Goal: Task Accomplishment & Management: Use online tool/utility

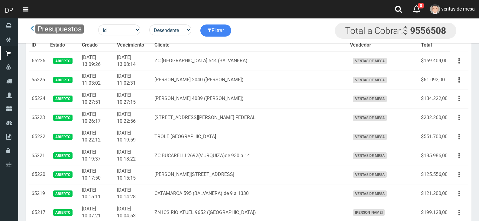
scroll to position [60, 0]
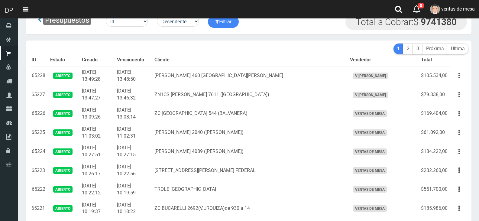
scroll to position [16, 0]
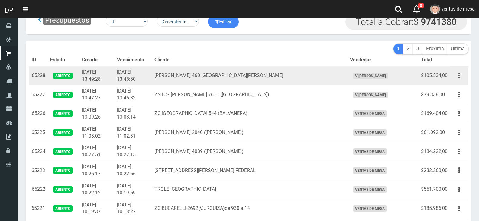
click at [456, 80] on button "button" at bounding box center [460, 75] width 14 height 11
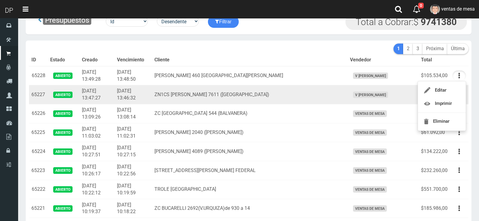
click at [374, 89] on td "V [PERSON_NAME]" at bounding box center [383, 94] width 71 height 19
click at [465, 98] on button "button" at bounding box center [460, 95] width 14 height 11
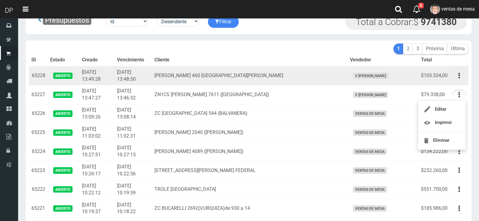
click at [459, 68] on td "Editar Imprimir Eliminar" at bounding box center [459, 75] width 18 height 19
drag, startPoint x: 458, startPoint y: 74, endPoint x: 457, endPoint y: 82, distance: 7.4
click at [458, 75] on button "button" at bounding box center [460, 75] width 14 height 11
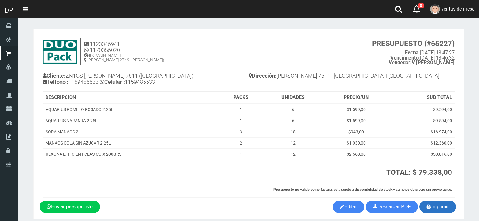
click at [428, 205] on icon "button" at bounding box center [429, 206] width 5 height 8
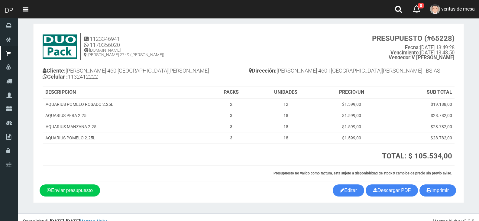
scroll to position [14, 0]
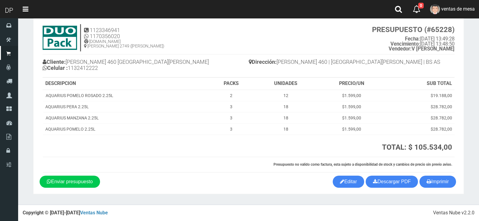
click at [165, 142] on th at bounding box center [148, 146] width 211 height 22
click at [442, 179] on button "Imprimir" at bounding box center [438, 182] width 37 height 12
